Goal: Information Seeking & Learning: Find contact information

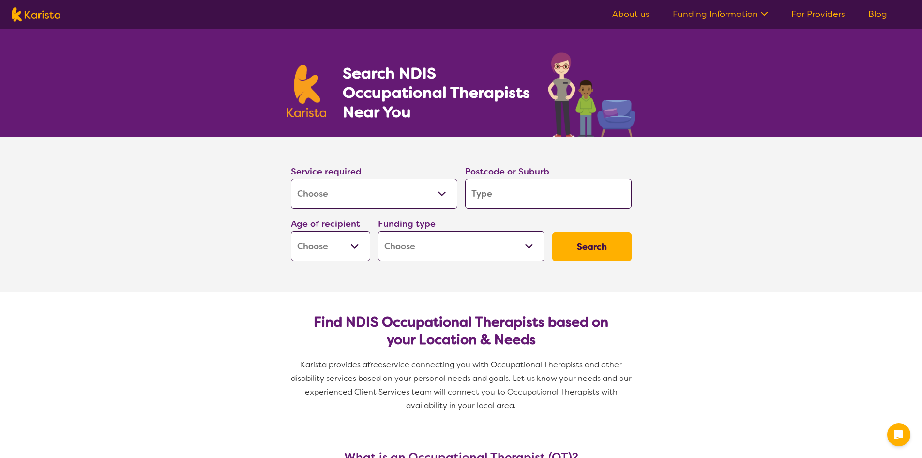
select select "[MEDICAL_DATA]"
click at [502, 193] on input "search" at bounding box center [548, 194] width 167 height 30
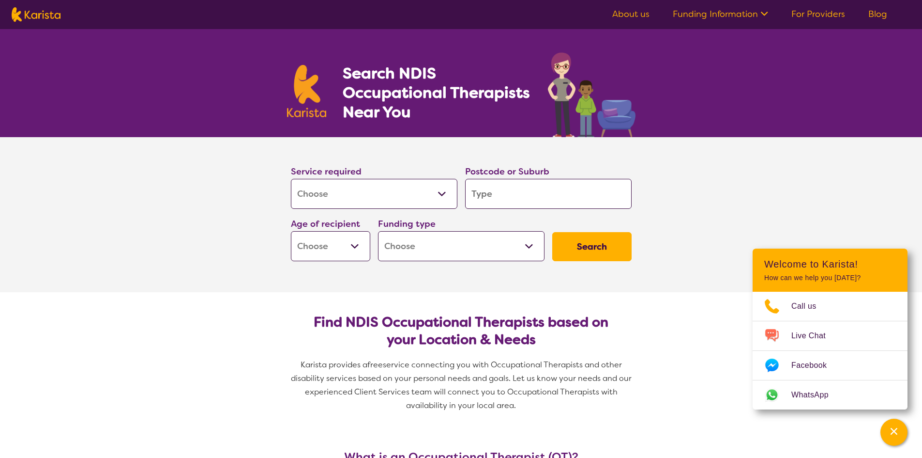
type input "3"
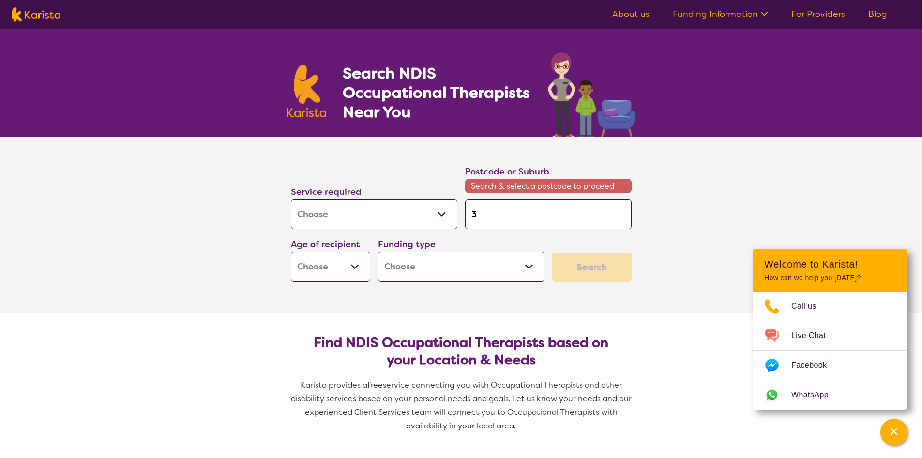
type input "32"
type input "3"
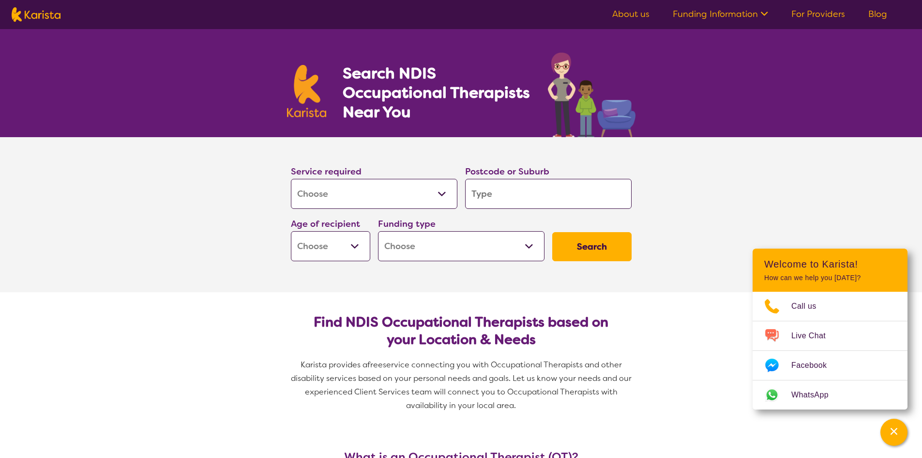
type input "3"
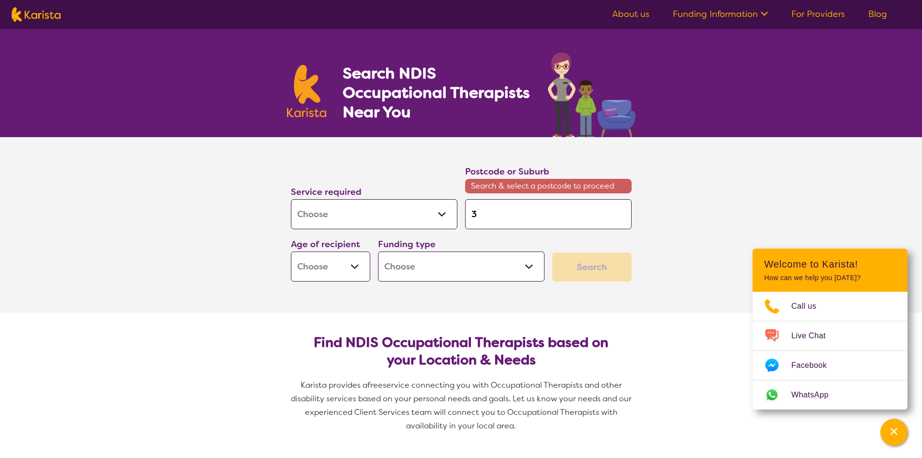
type input "32"
type input "322"
type input "3226"
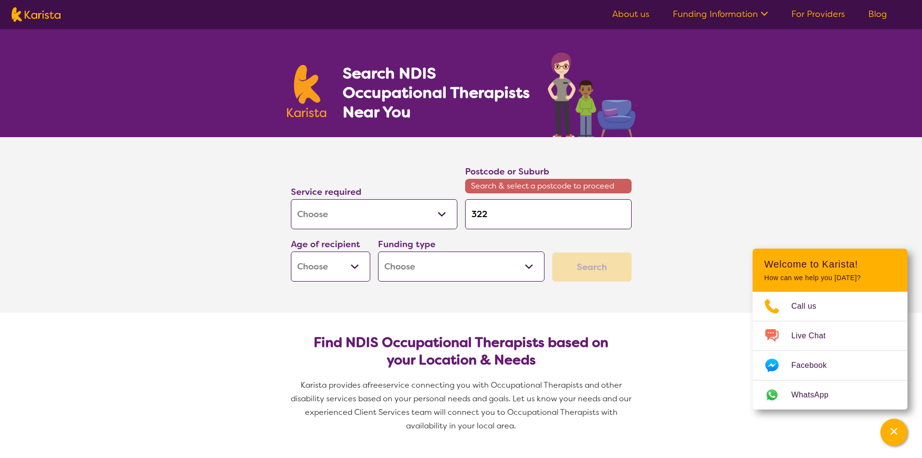
type input "3226"
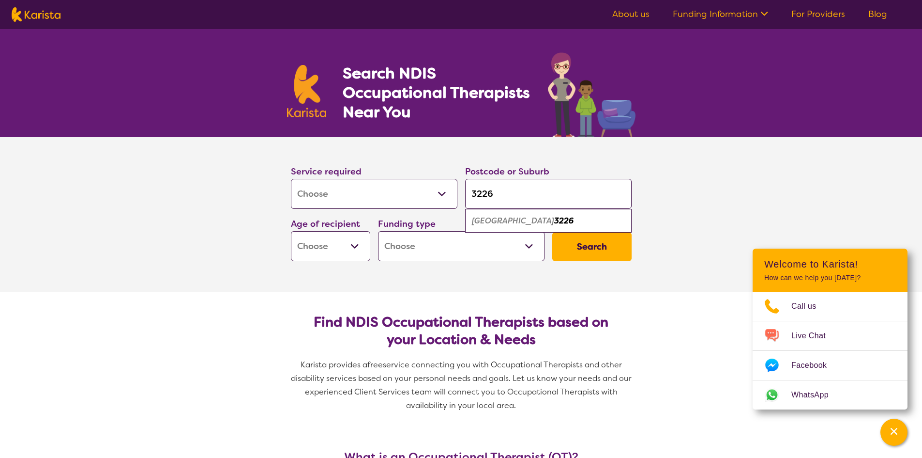
click at [353, 240] on select "Early Childhood - 0 to 9 Child - 10 to 11 Adolescent - 12 to 17 Adult - 18 to 6…" at bounding box center [330, 246] width 79 height 30
click at [503, 196] on input "3226" at bounding box center [548, 194] width 167 height 30
type input "322"
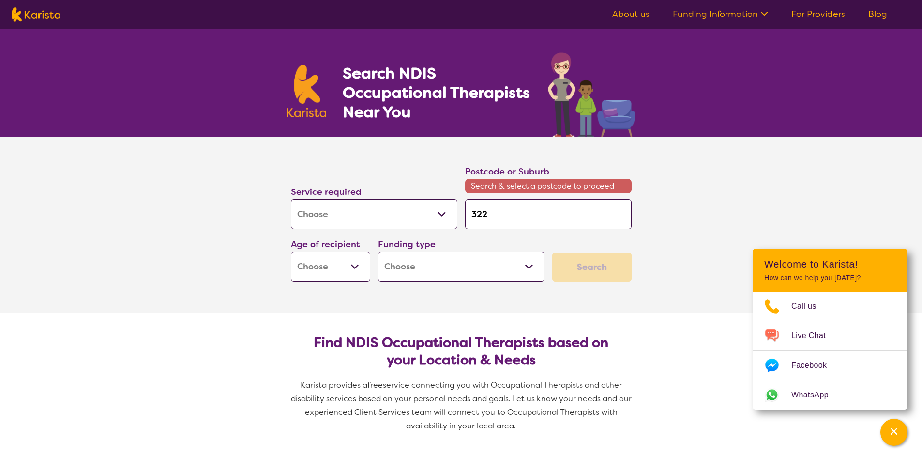
type input "3222"
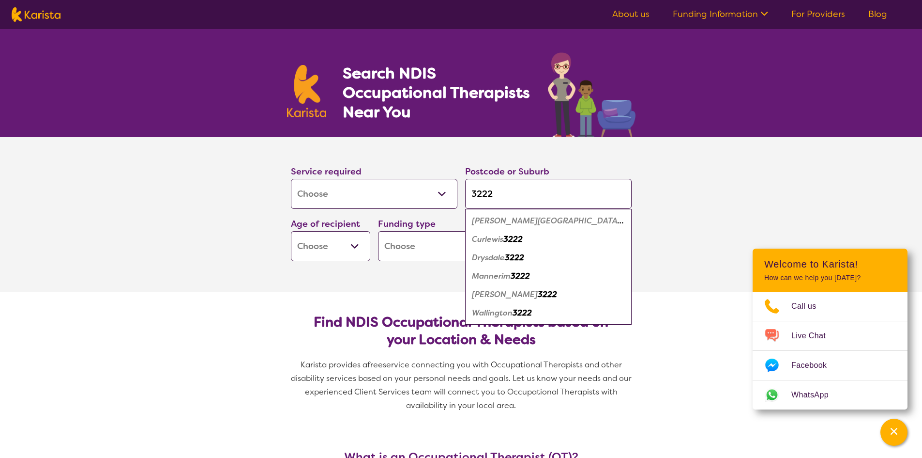
type input "3222"
click at [508, 261] on em "3222" at bounding box center [514, 257] width 19 height 10
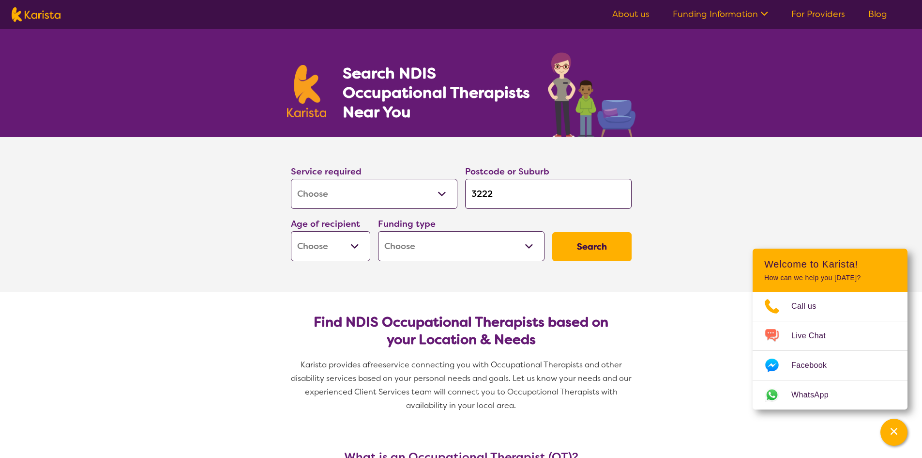
click at [344, 244] on select "Early Childhood - 0 to 9 Child - 10 to 11 Adolescent - 12 to 17 Adult - 18 to 6…" at bounding box center [330, 246] width 79 height 30
select select "AD"
click at [291, 231] on select "Early Childhood - 0 to 9 Child - 10 to 11 Adolescent - 12 to 17 Adult - 18 to 6…" at bounding box center [330, 246] width 79 height 30
select select "AD"
click at [442, 245] on select "Home Care Package (HCP) National Disability Insurance Scheme (NDIS) I don't know" at bounding box center [461, 246] width 167 height 30
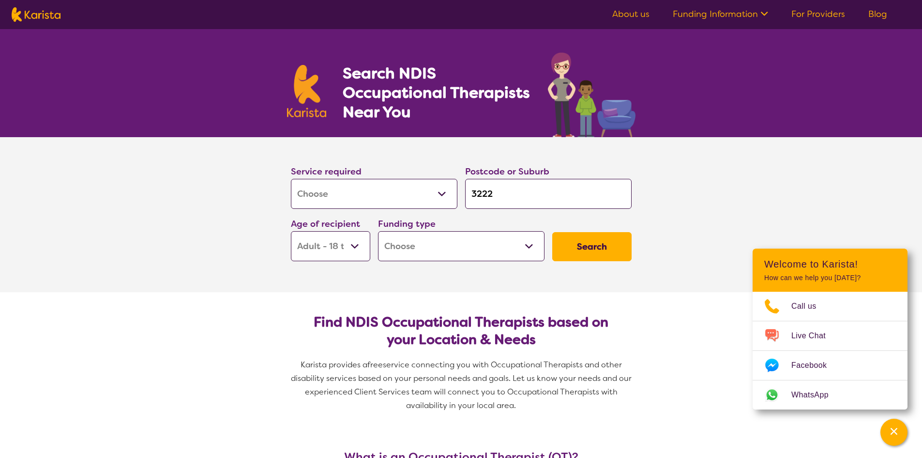
select select "NDIS"
click at [378, 231] on select "Home Care Package (HCP) National Disability Insurance Scheme (NDIS) I don't know" at bounding box center [461, 246] width 167 height 30
select select "NDIS"
click at [601, 239] on button "Search" at bounding box center [591, 246] width 79 height 29
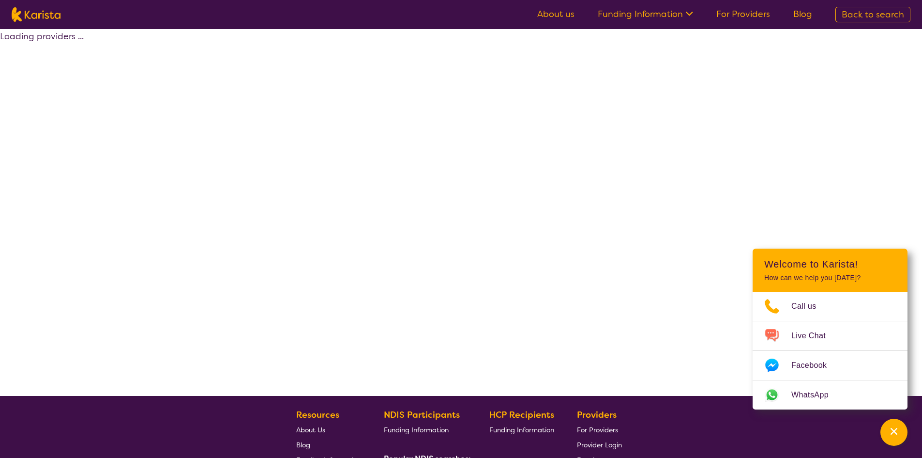
select select "by_score"
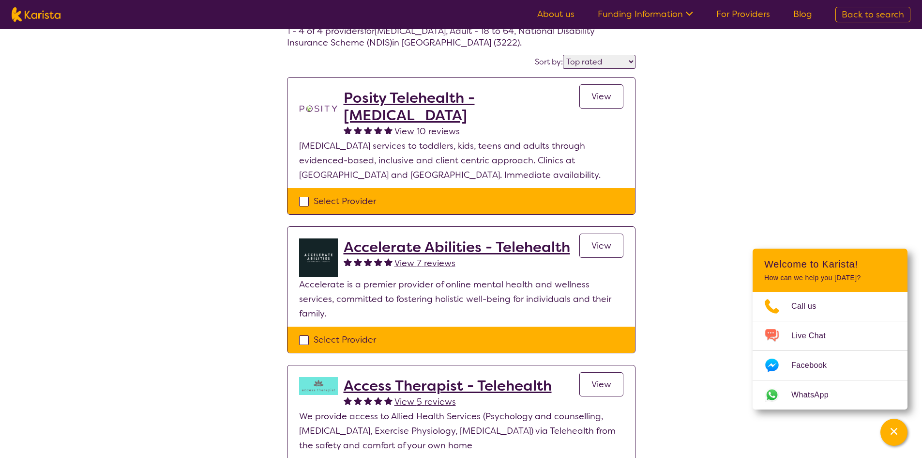
scroll to position [48, 0]
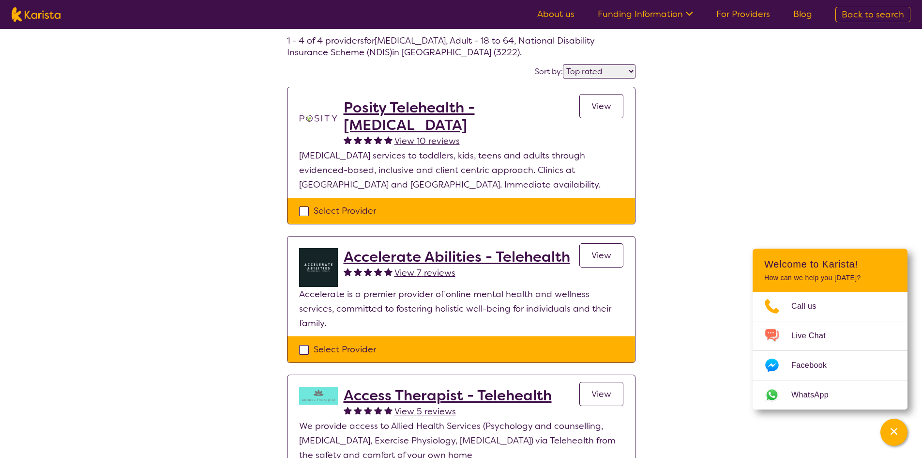
click at [608, 106] on span "View" at bounding box center [602, 106] width 20 height 12
